Goal: Information Seeking & Learning: Learn about a topic

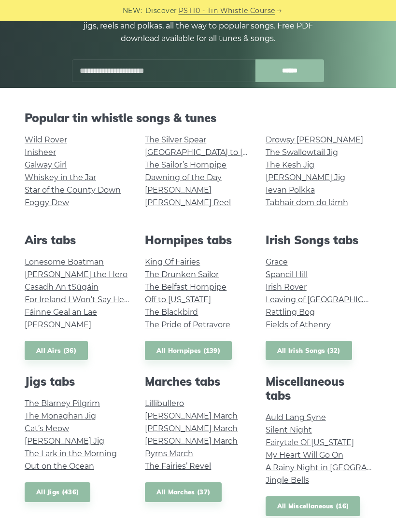
scroll to position [143, 0]
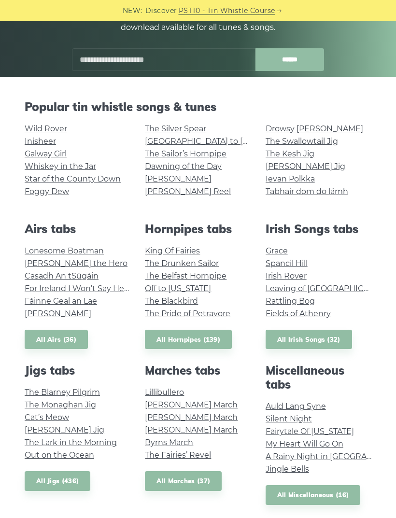
click at [40, 194] on link "Foggy Dew" at bounding box center [47, 191] width 44 height 9
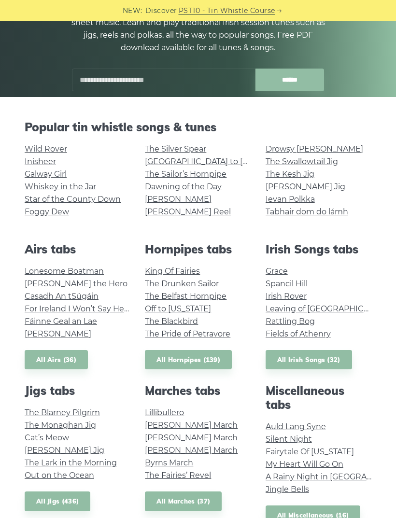
scroll to position [123, 0]
click at [325, 166] on link "The Swallowtail Jig" at bounding box center [302, 161] width 72 height 9
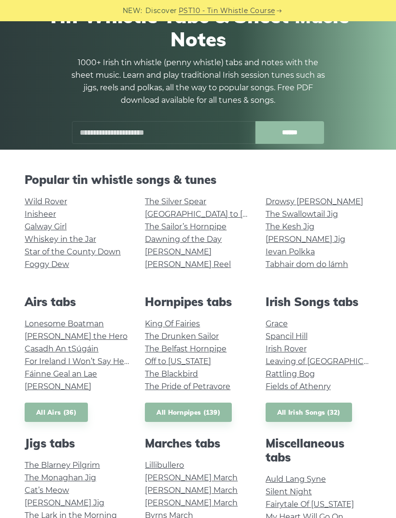
scroll to position [70, 0]
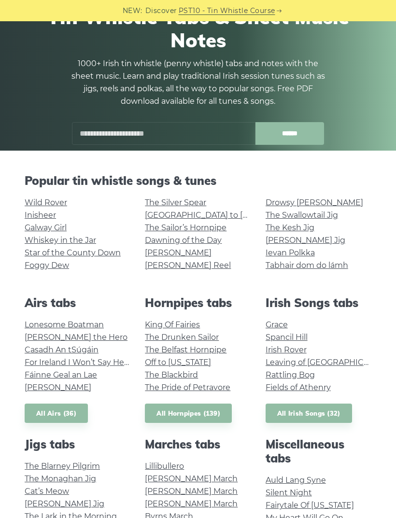
click at [304, 231] on link "The Kesh Jig" at bounding box center [290, 227] width 49 height 9
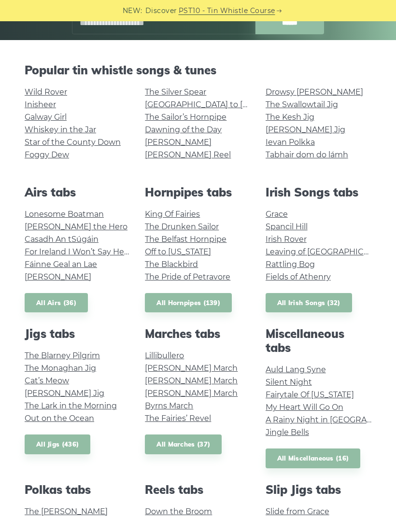
scroll to position [181, 0]
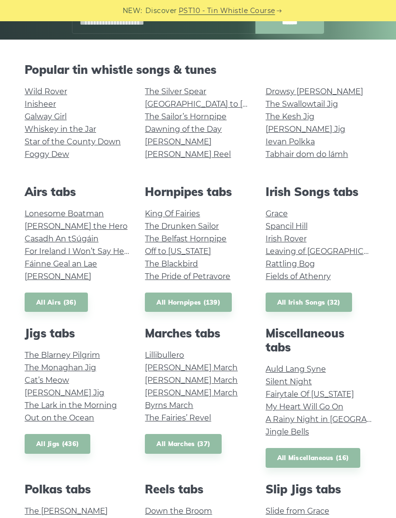
click at [271, 95] on link "Drowsy [PERSON_NAME]" at bounding box center [315, 91] width 98 height 9
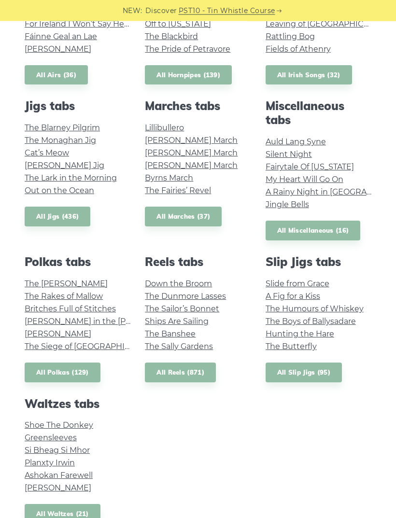
scroll to position [420, 0]
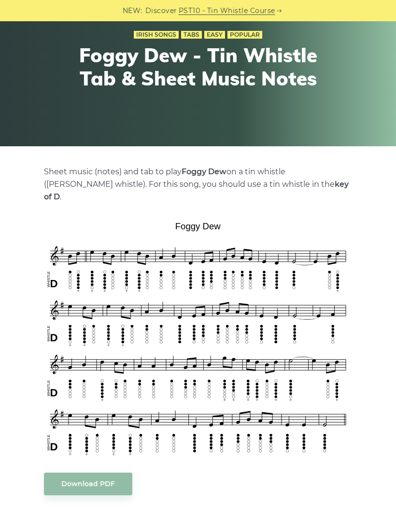
scroll to position [177, 0]
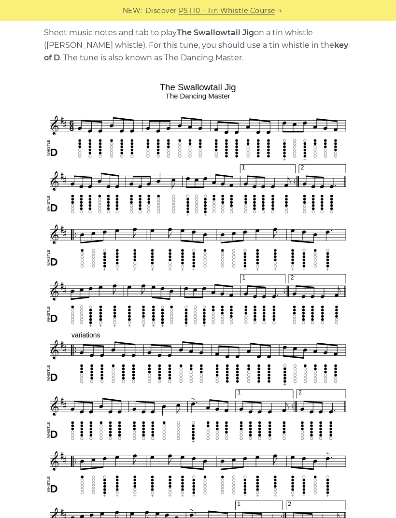
scroll to position [213, 0]
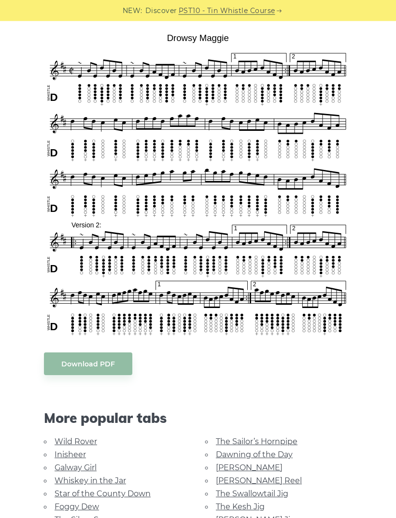
scroll to position [250, 0]
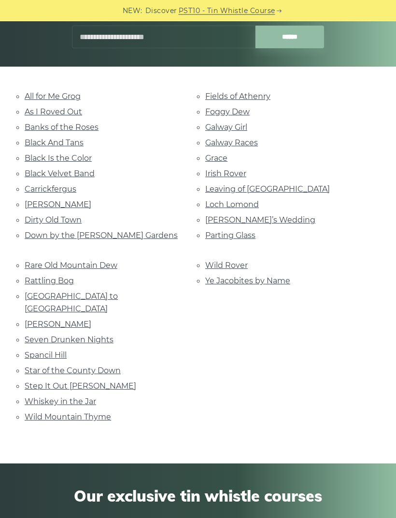
scroll to position [154, 0]
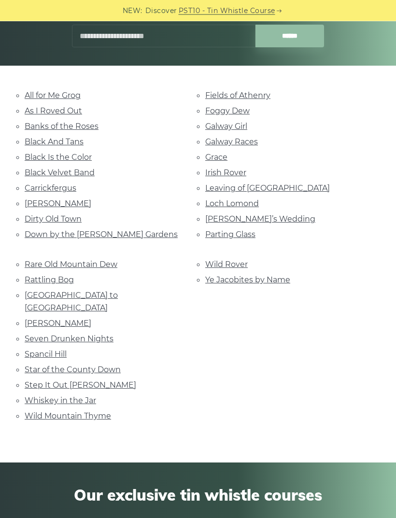
click at [58, 252] on div "All for Me Grog As I Roved Out Banks of the Roses Black And Tans Black Is the C…" at bounding box center [197, 264] width 361 height 351
click at [63, 260] on link "Rare Old Mountain Dew" at bounding box center [71, 264] width 93 height 9
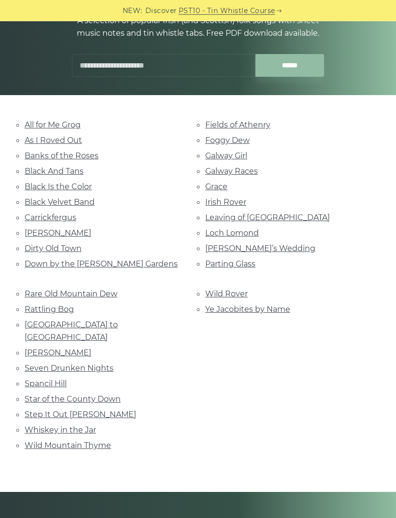
scroll to position [125, 0]
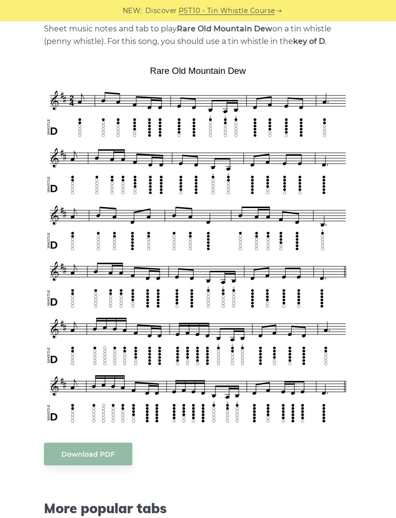
scroll to position [184, 0]
